Goal: Task Accomplishment & Management: Manage account settings

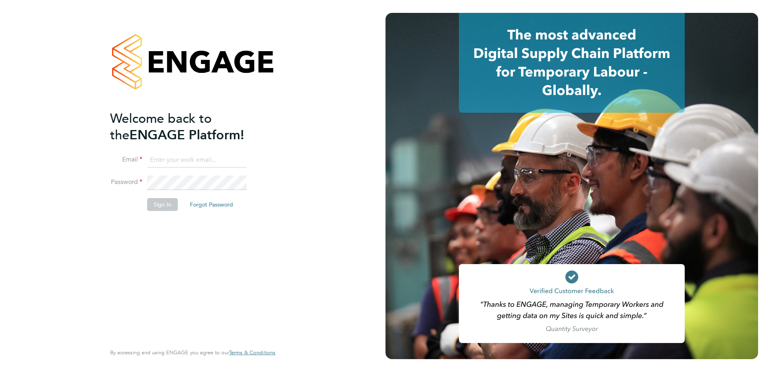
click at [191, 158] on input at bounding box center [197, 160] width 100 height 15
type input "smeraldo.porcaro@prsjobs.com"
click at [158, 204] on button "Sign In" at bounding box center [162, 204] width 31 height 13
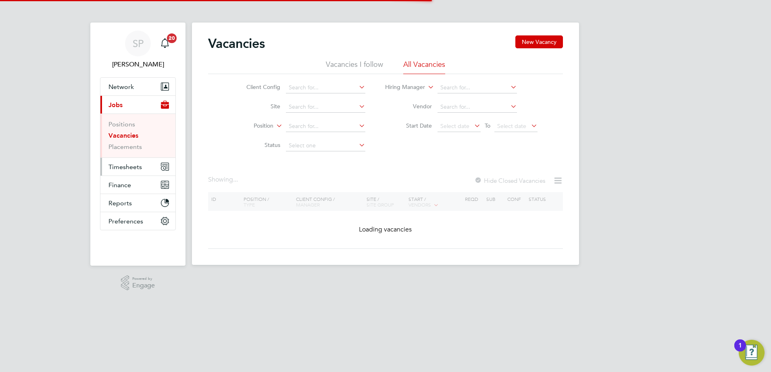
click at [122, 168] on span "Timesheets" at bounding box center [124, 167] width 33 height 8
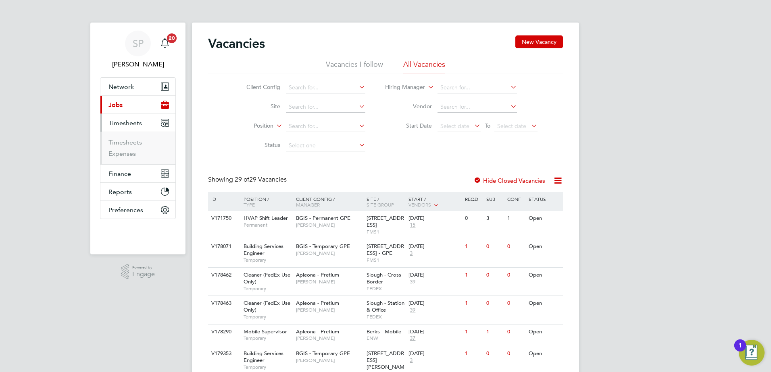
click at [121, 105] on span "Jobs" at bounding box center [115, 105] width 14 height 8
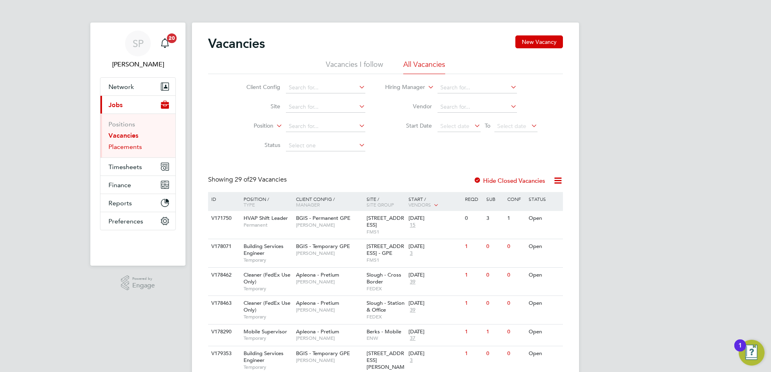
click at [121, 148] on link "Placements" at bounding box center [124, 147] width 33 height 8
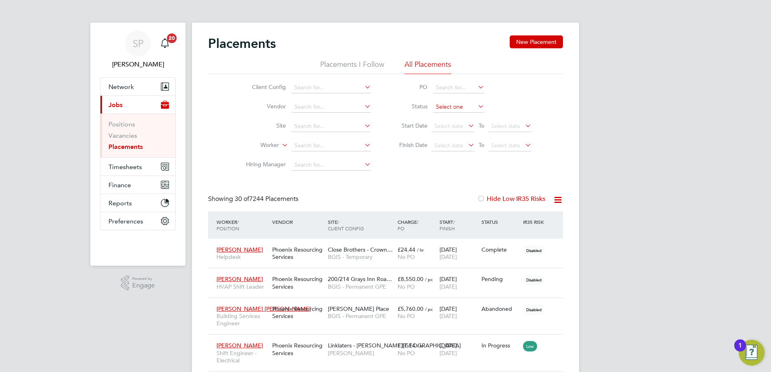
click at [464, 106] on input at bounding box center [458, 107] width 51 height 11
click at [448, 118] on li "Active" at bounding box center [459, 118] width 52 height 10
type input "Active"
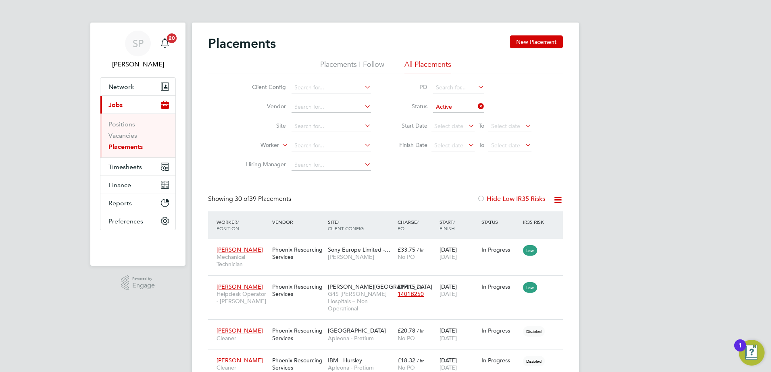
click at [364, 61] on li "Placements I Follow" at bounding box center [352, 67] width 64 height 15
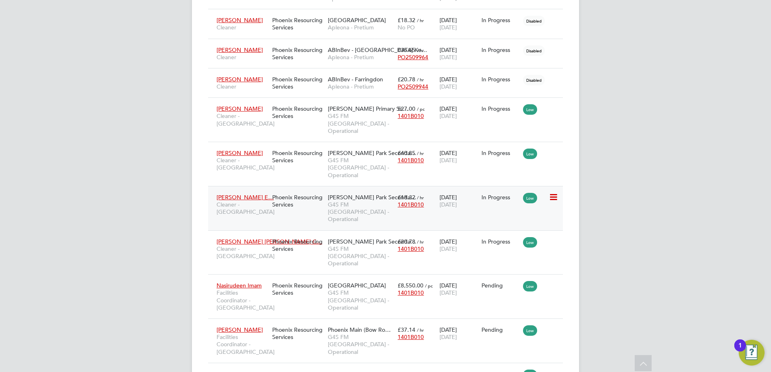
click at [345, 201] on span "G4S FM [GEOGRAPHIC_DATA] - Operational" at bounding box center [361, 212] width 66 height 22
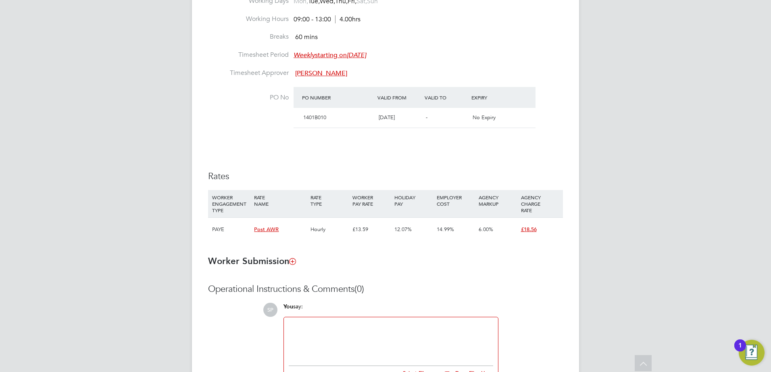
scroll to position [342, 0]
